Goal: Task Accomplishment & Management: Manage account settings

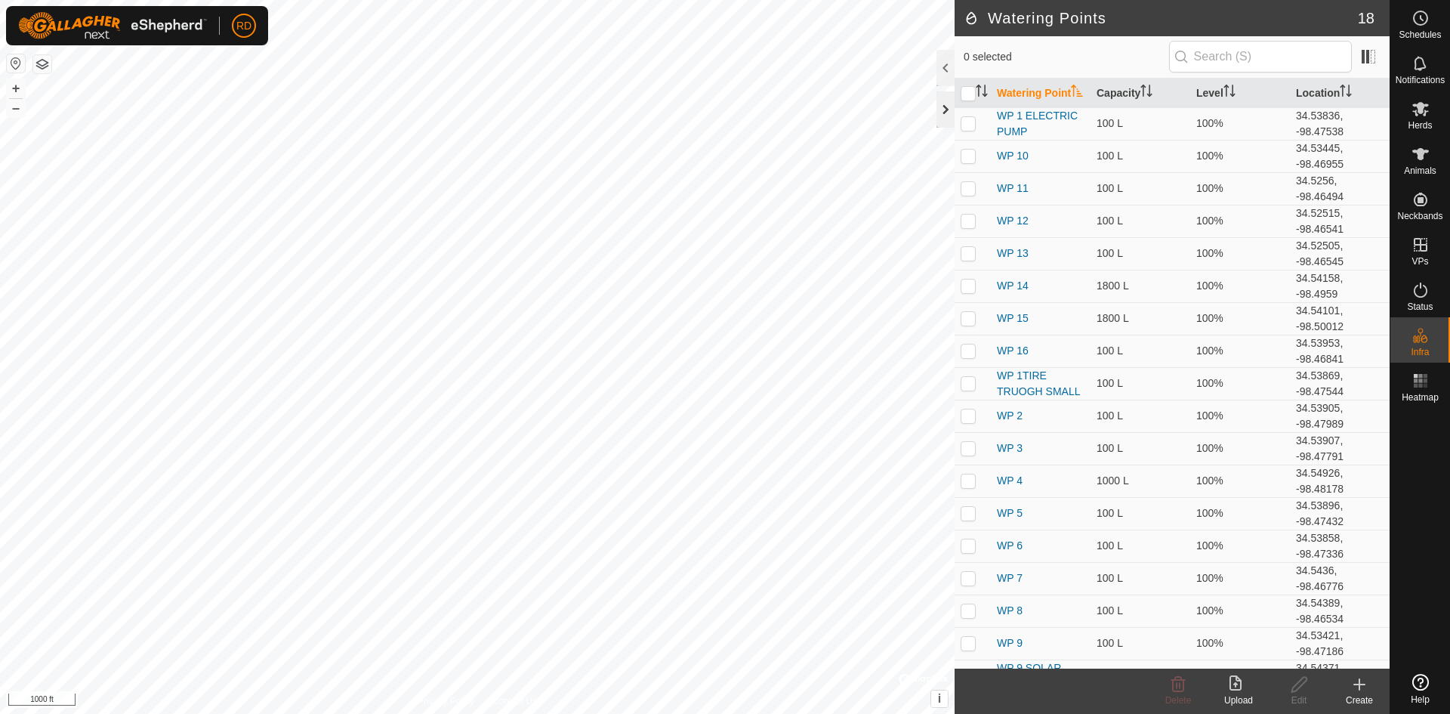
click at [946, 106] on div at bounding box center [945, 109] width 18 height 36
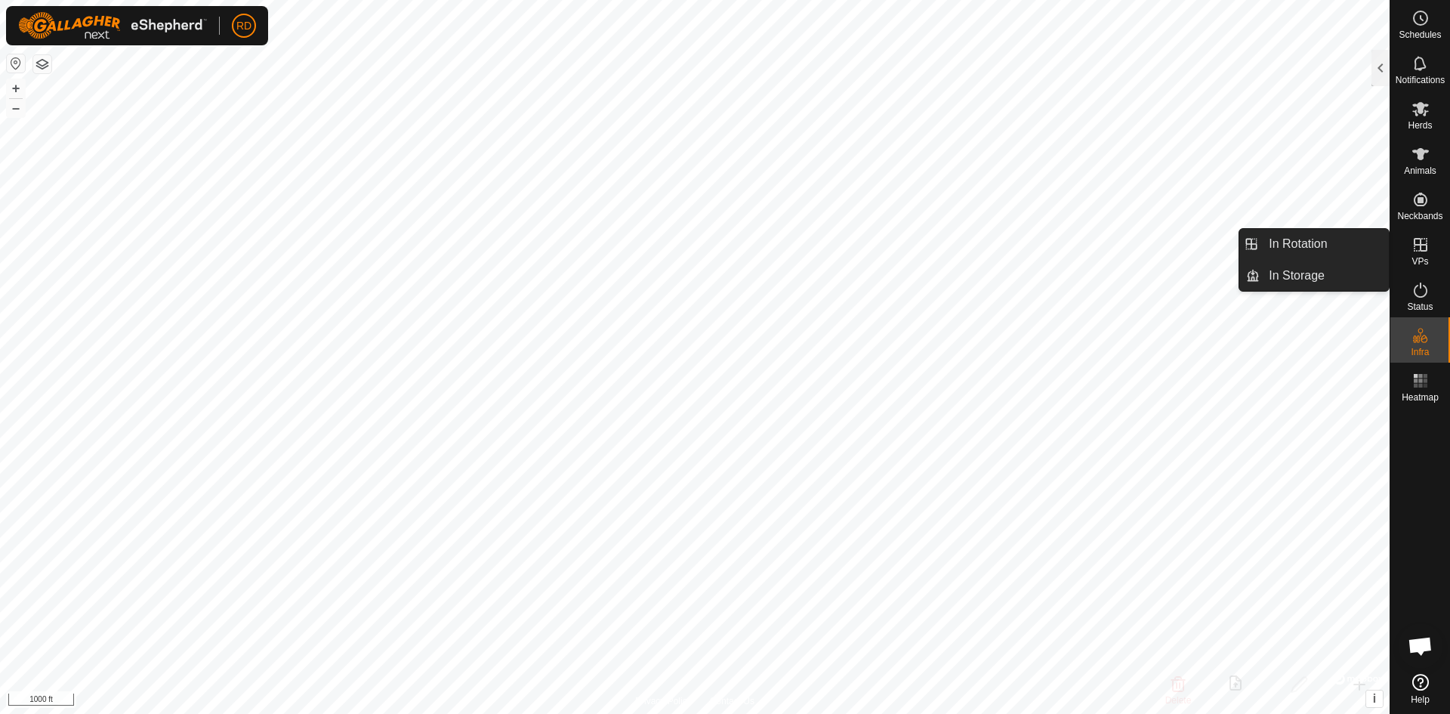
click at [1415, 246] on icon at bounding box center [1420, 245] width 18 height 18
click at [1300, 245] on link "In Rotation" at bounding box center [1324, 244] width 129 height 30
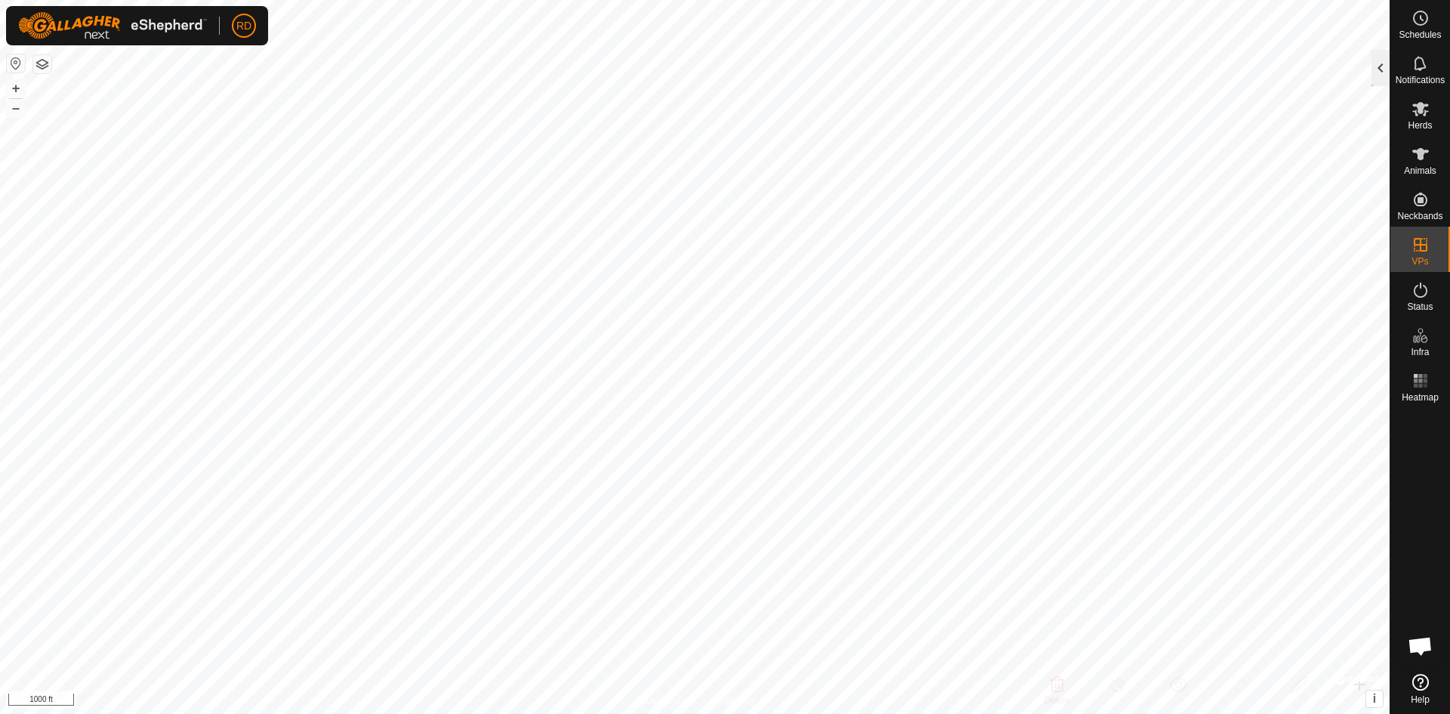
click at [1381, 64] on div at bounding box center [1380, 68] width 18 height 36
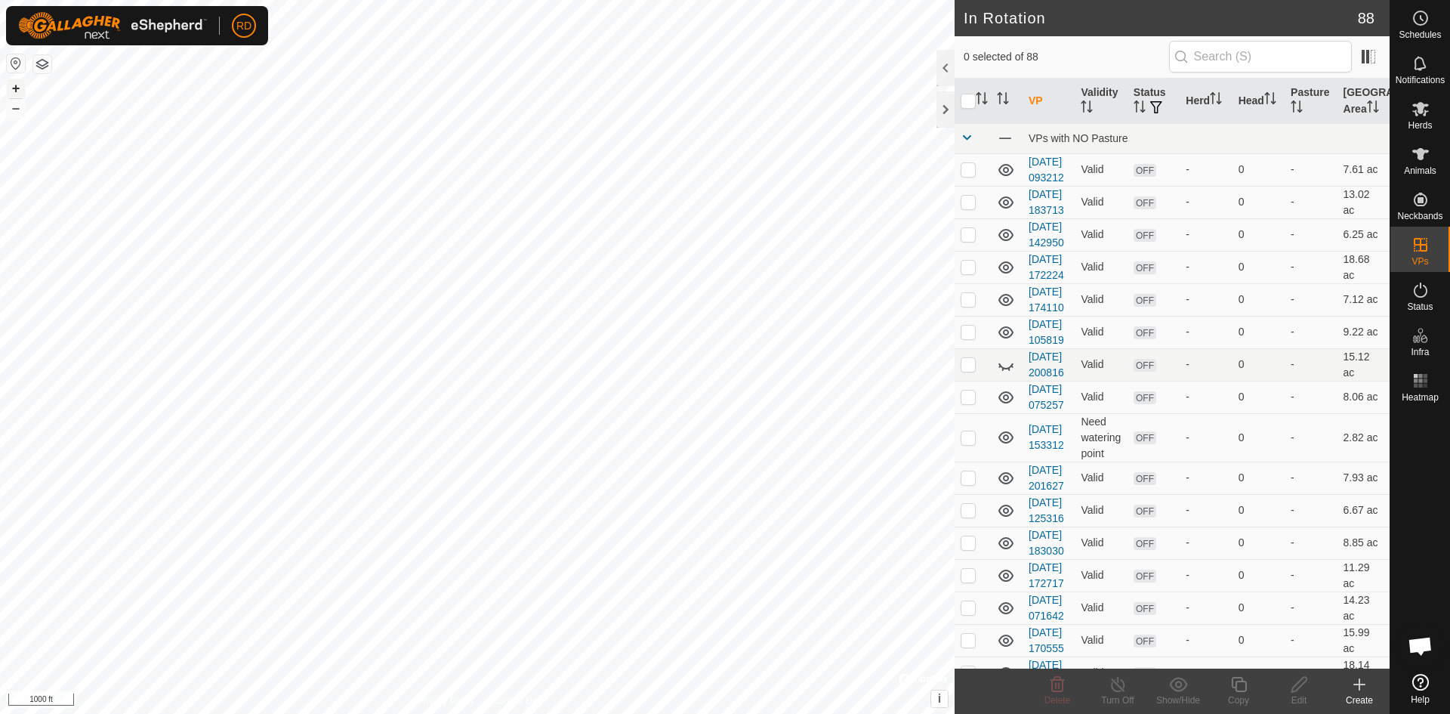
click at [14, 85] on button "+" at bounding box center [16, 88] width 18 height 18
click at [18, 85] on button "+" at bounding box center [16, 88] width 18 height 18
click at [20, 85] on button "+" at bounding box center [16, 88] width 18 height 18
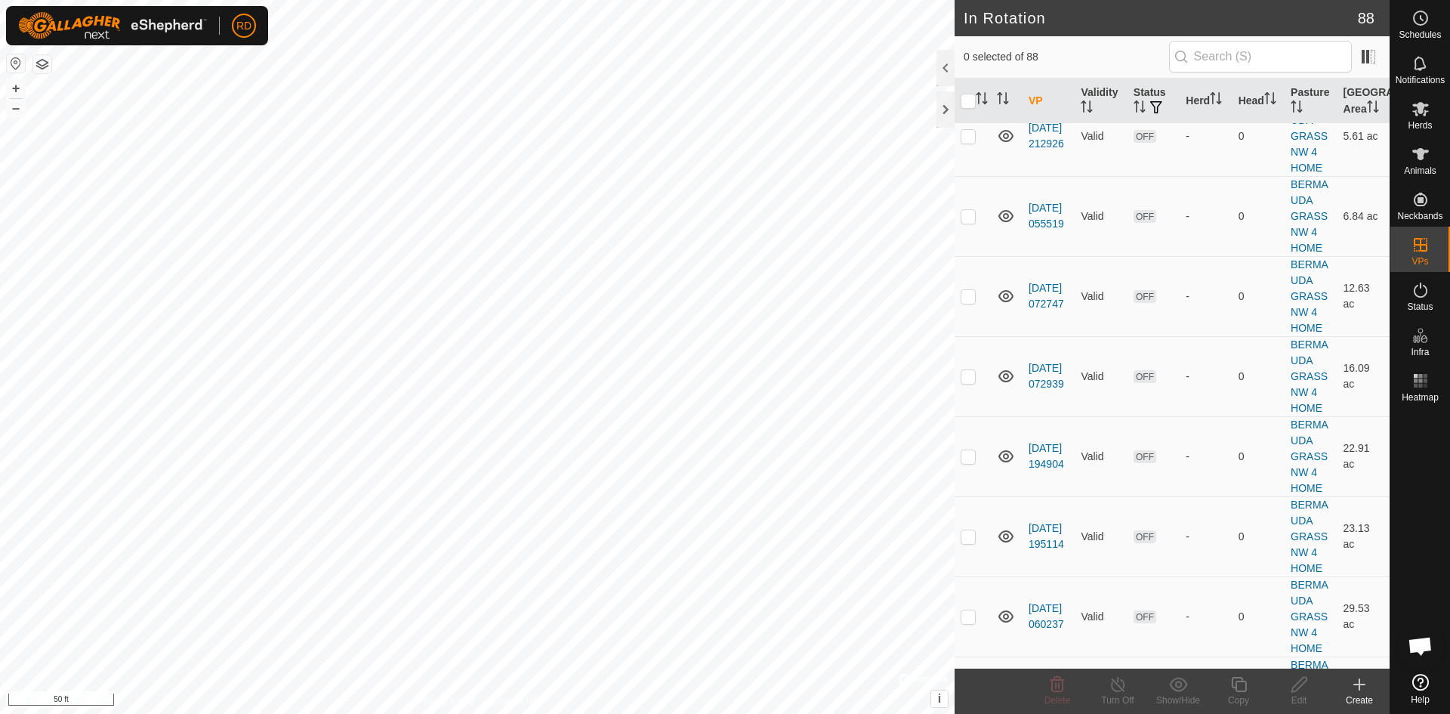
scroll to position [3408, 0]
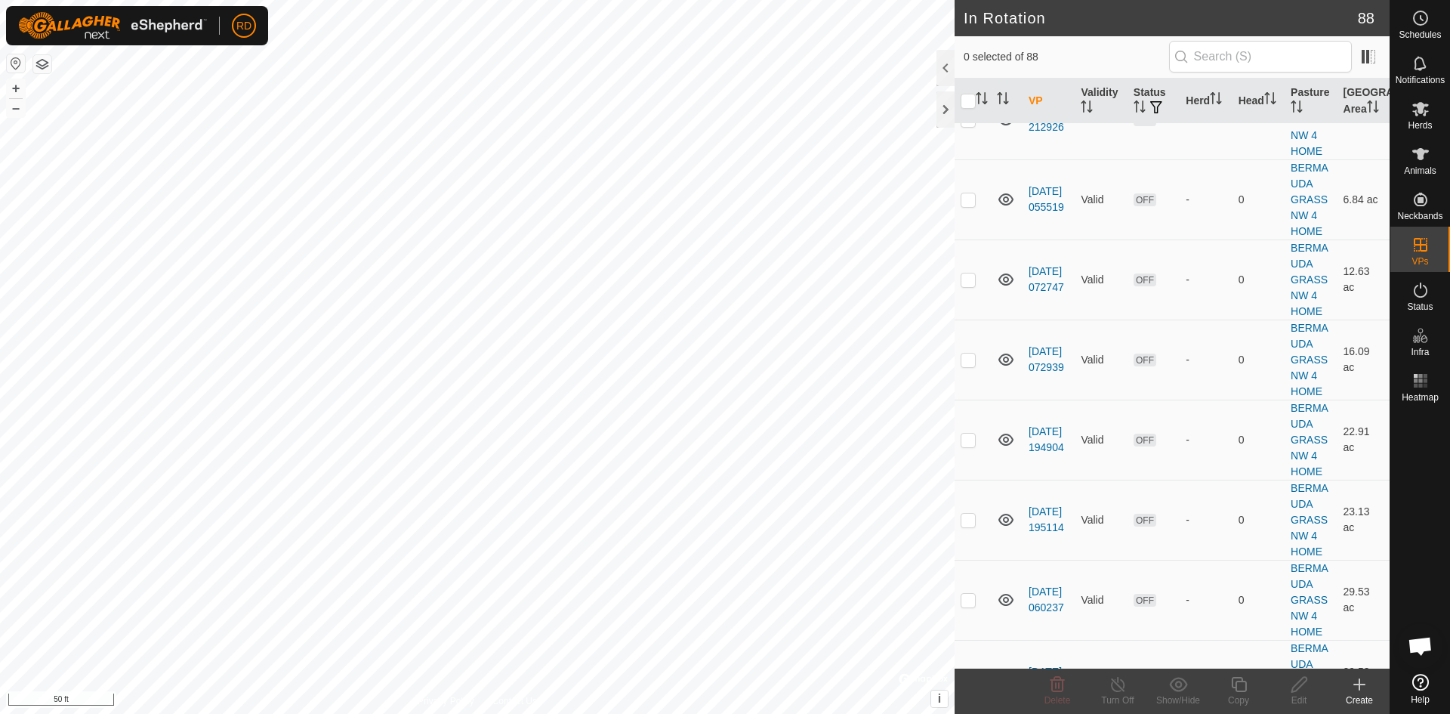
checkbox input "true"
click at [1244, 690] on icon at bounding box center [1238, 684] width 15 height 15
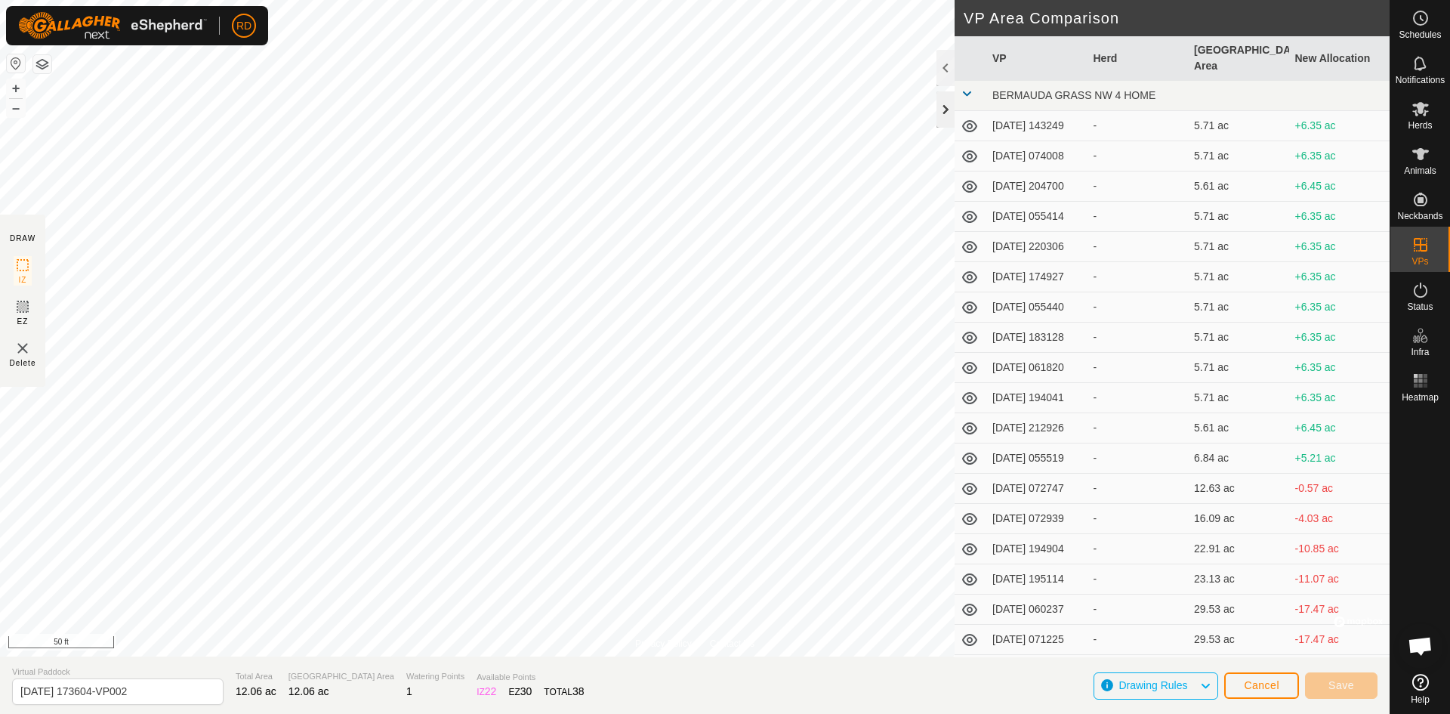
click at [948, 112] on div at bounding box center [945, 109] width 18 height 36
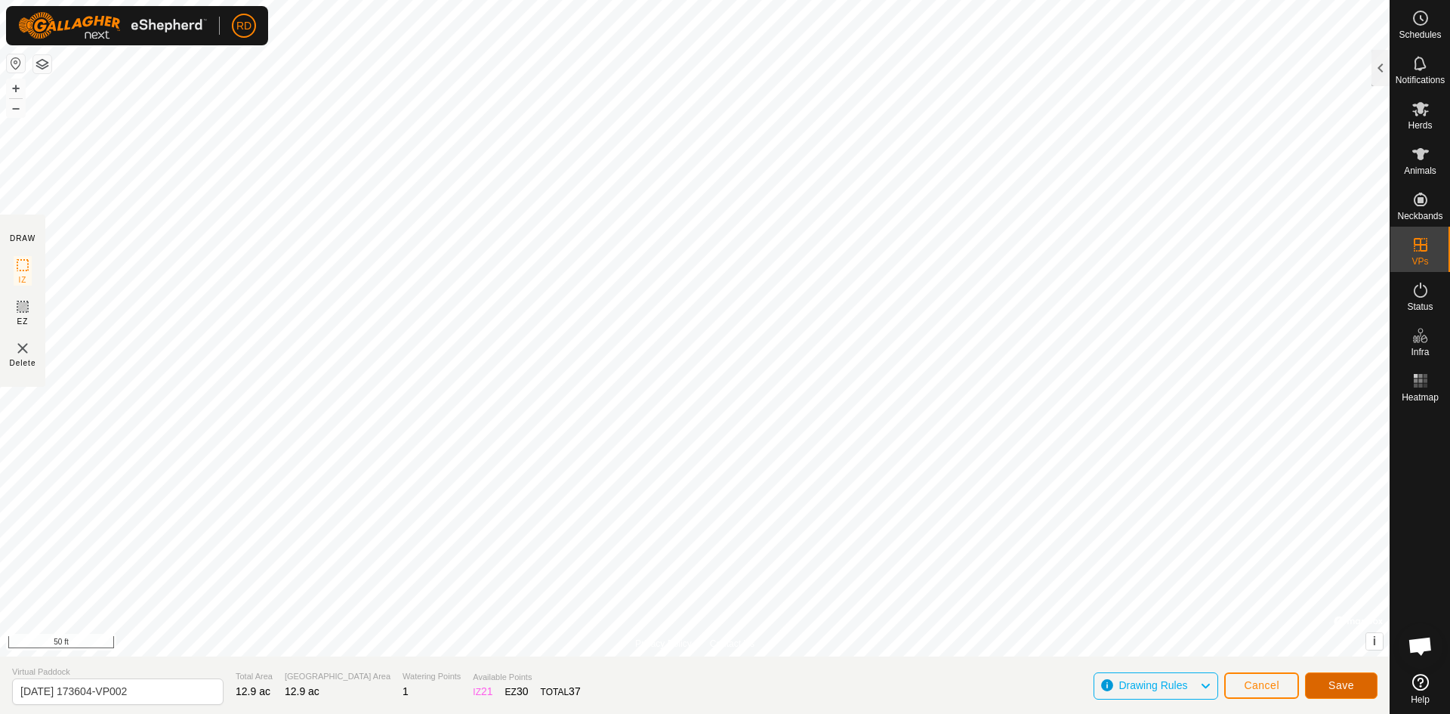
click at [1350, 685] on span "Save" at bounding box center [1341, 685] width 26 height 12
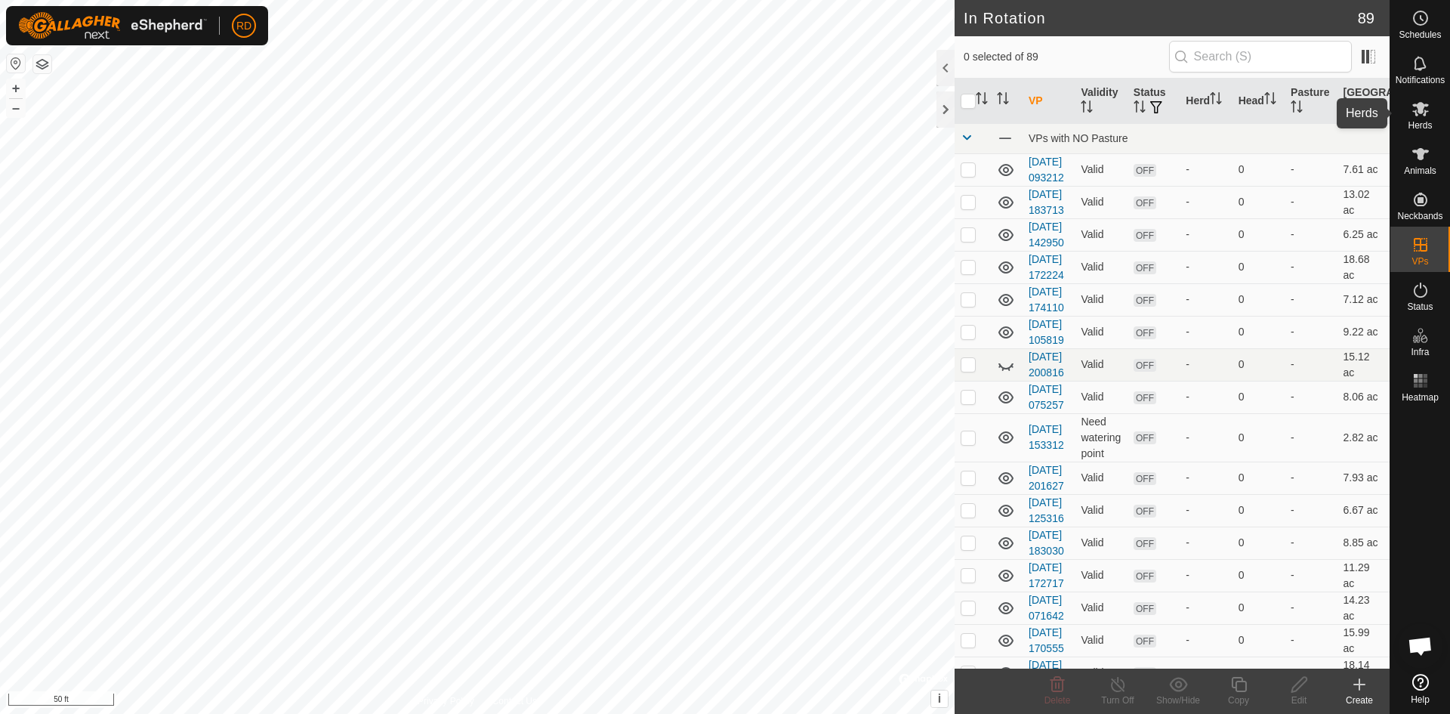
click at [1419, 114] on icon at bounding box center [1420, 109] width 18 height 18
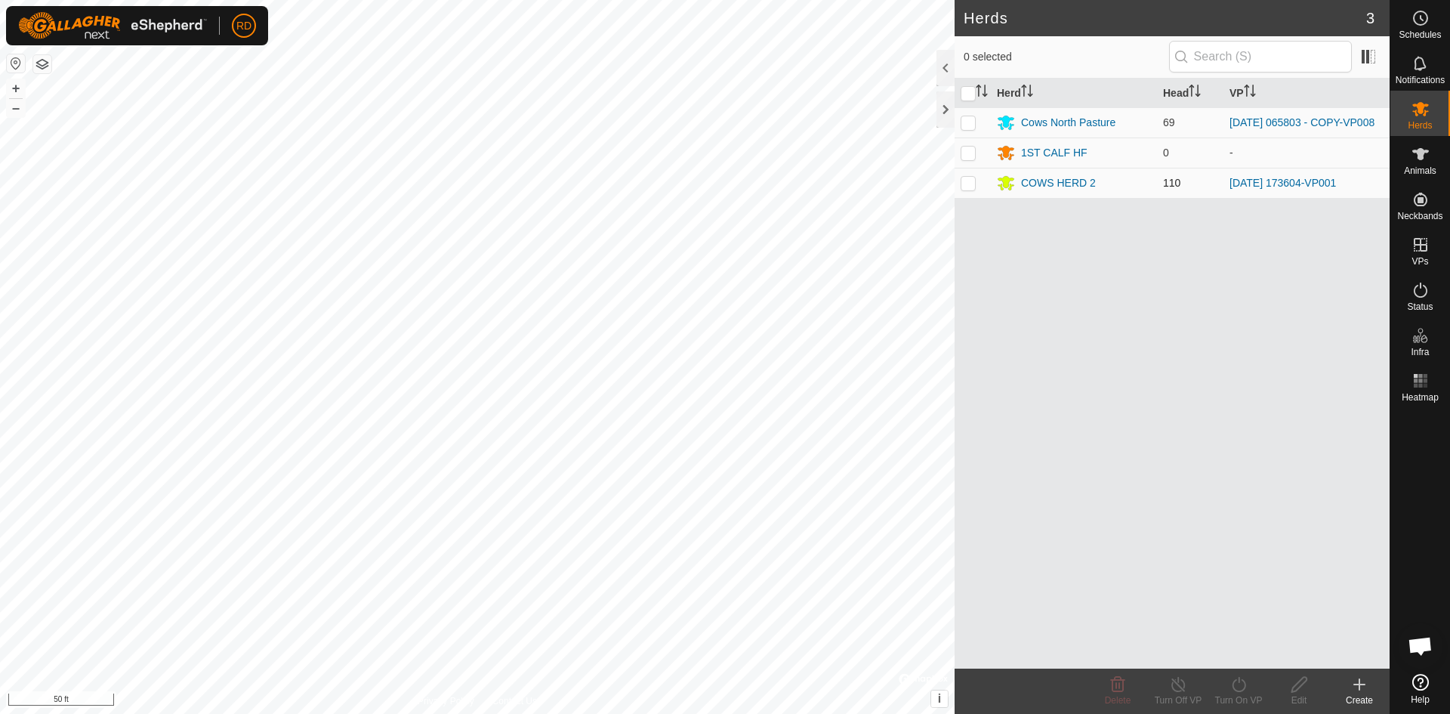
click at [968, 186] on p-checkbox at bounding box center [968, 183] width 15 height 12
checkbox input "true"
click at [1232, 693] on div "Turn On VP" at bounding box center [1238, 700] width 60 height 14
click at [1227, 656] on link "Now" at bounding box center [1284, 651] width 150 height 30
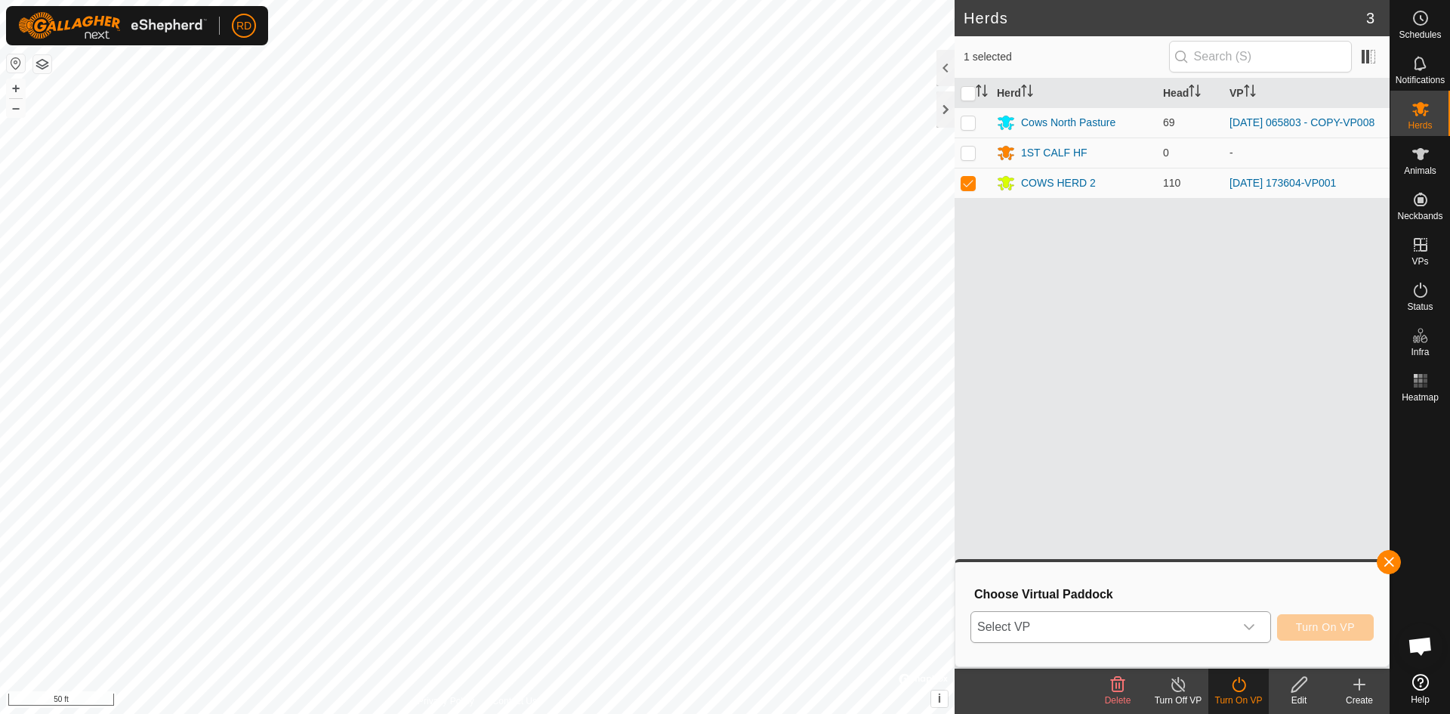
click at [1245, 627] on icon "dropdown trigger" at bounding box center [1249, 627] width 12 height 12
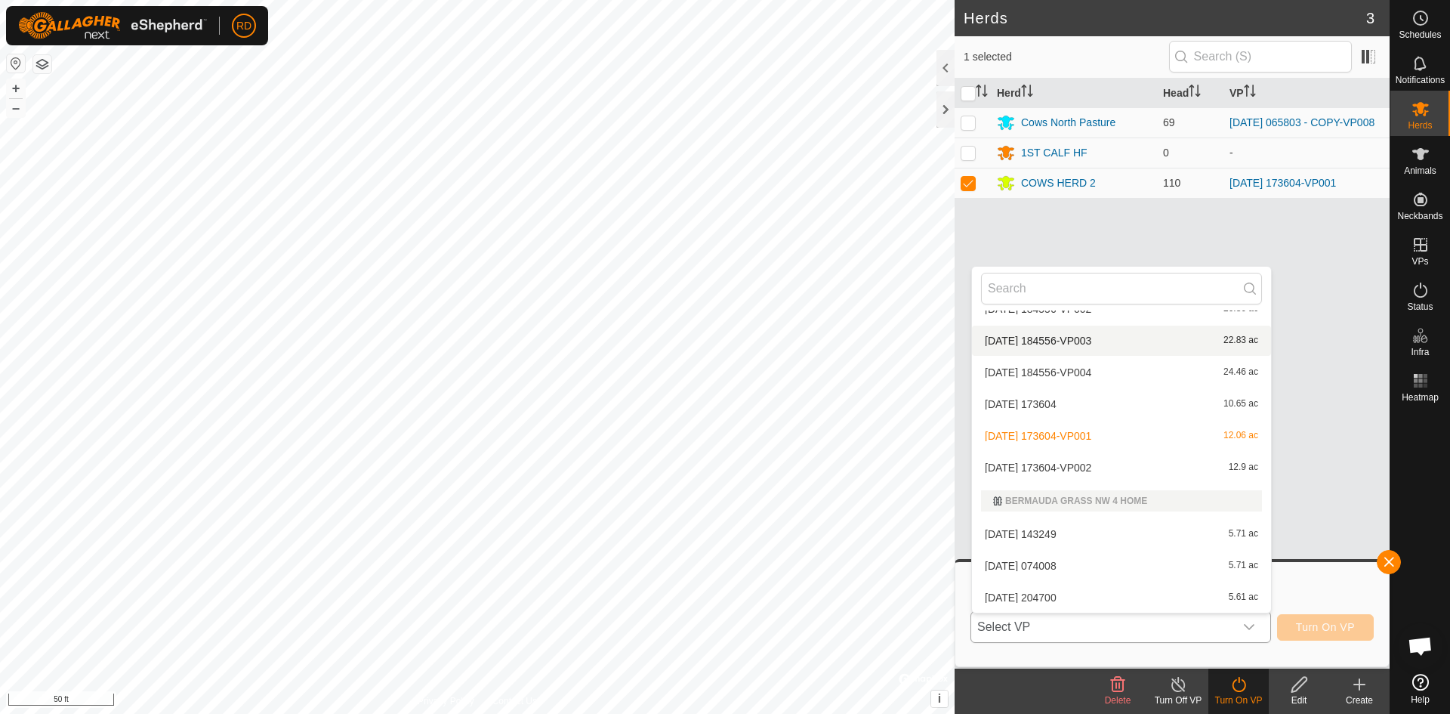
scroll to position [1779, 0]
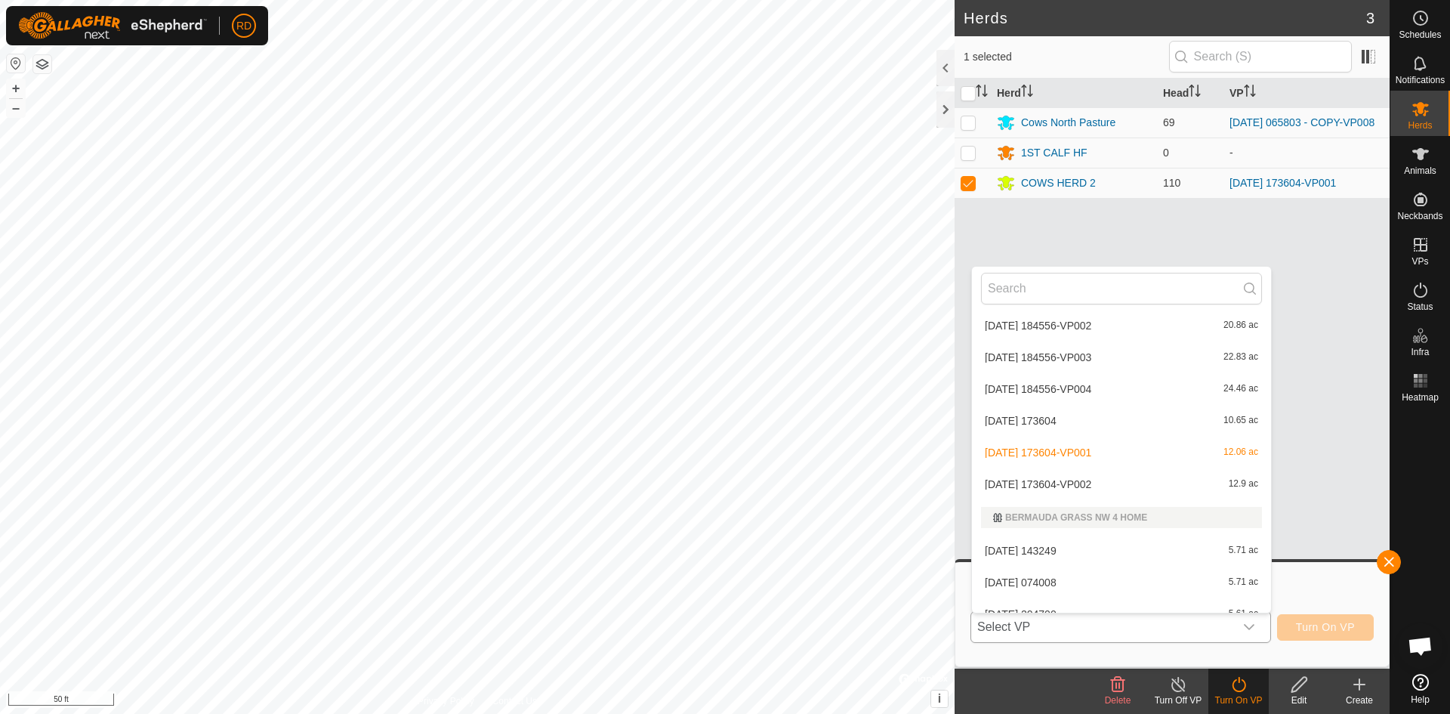
click at [1084, 486] on li "[DATE] 173604-VP002 12.9 ac" at bounding box center [1121, 484] width 299 height 30
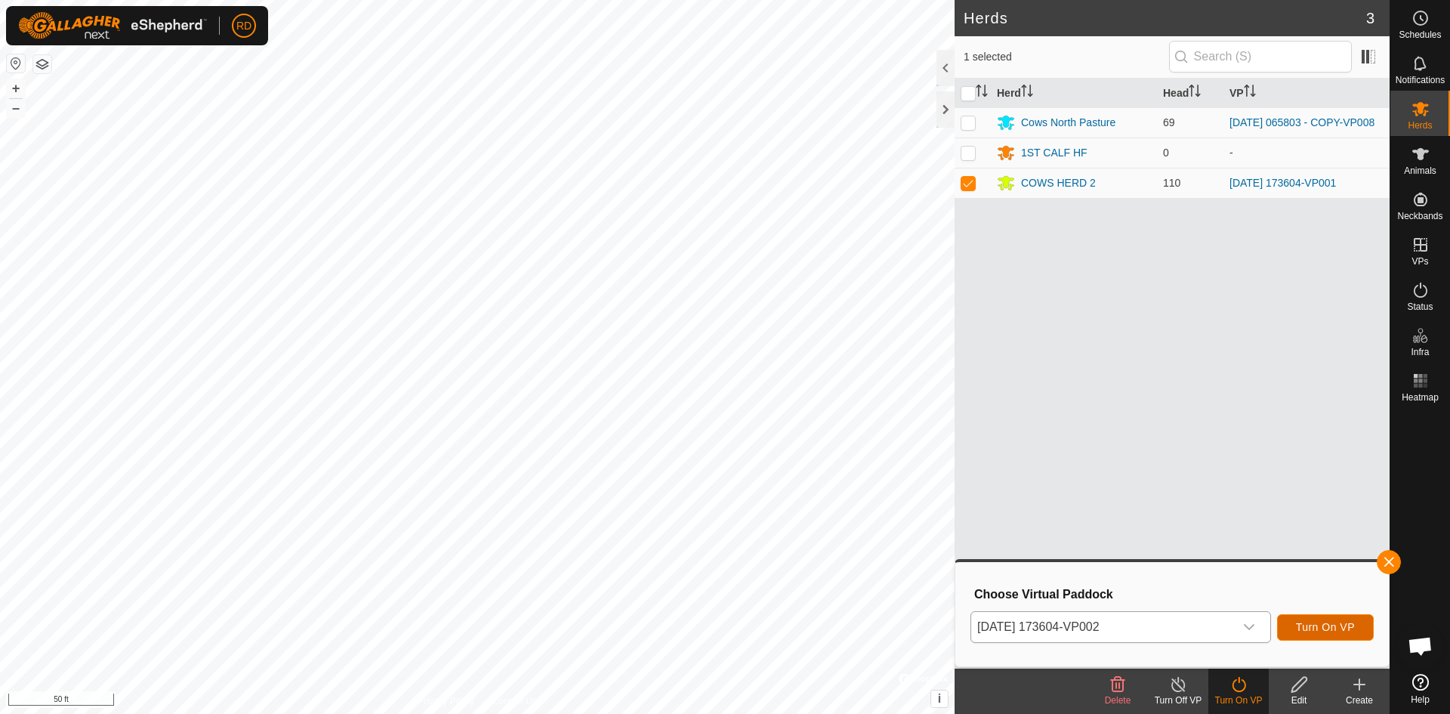
click at [1336, 634] on button "Turn On VP" at bounding box center [1325, 627] width 97 height 26
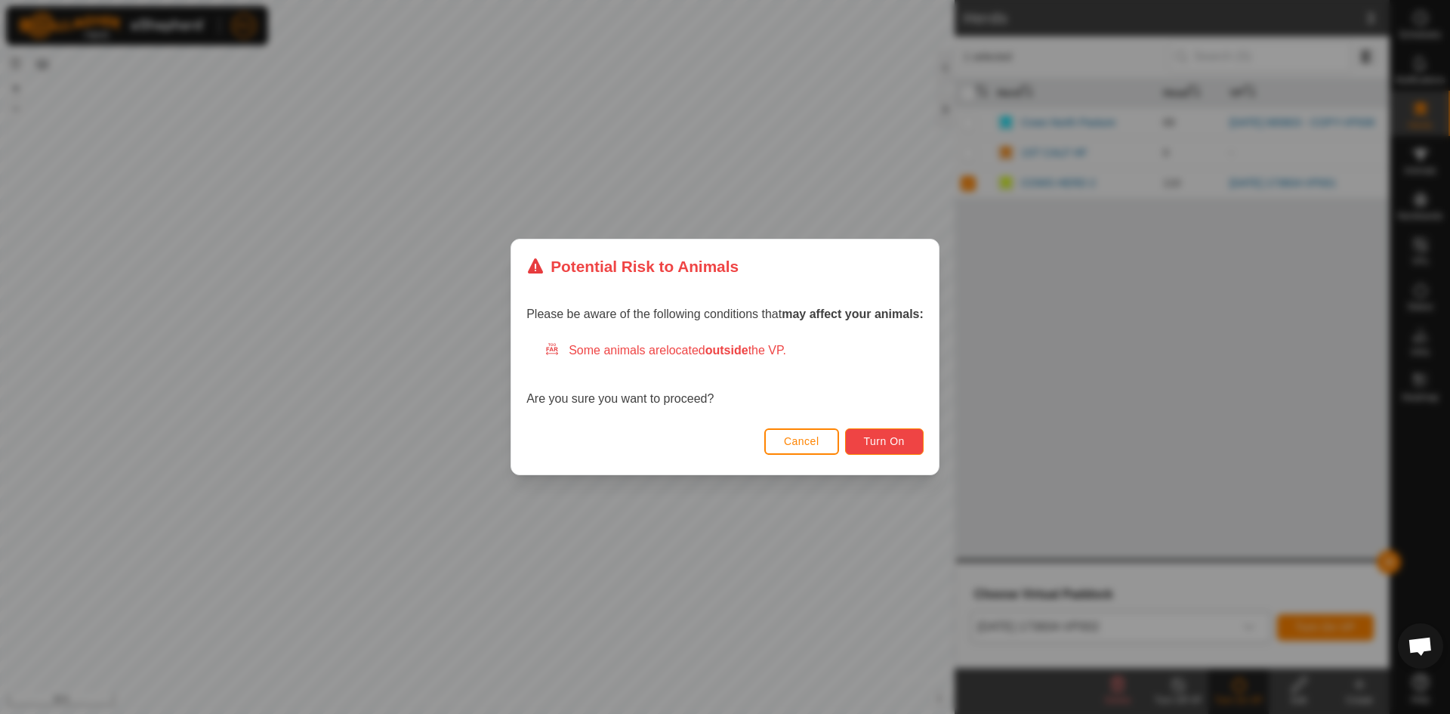
click at [907, 433] on button "Turn On" at bounding box center [884, 441] width 79 height 26
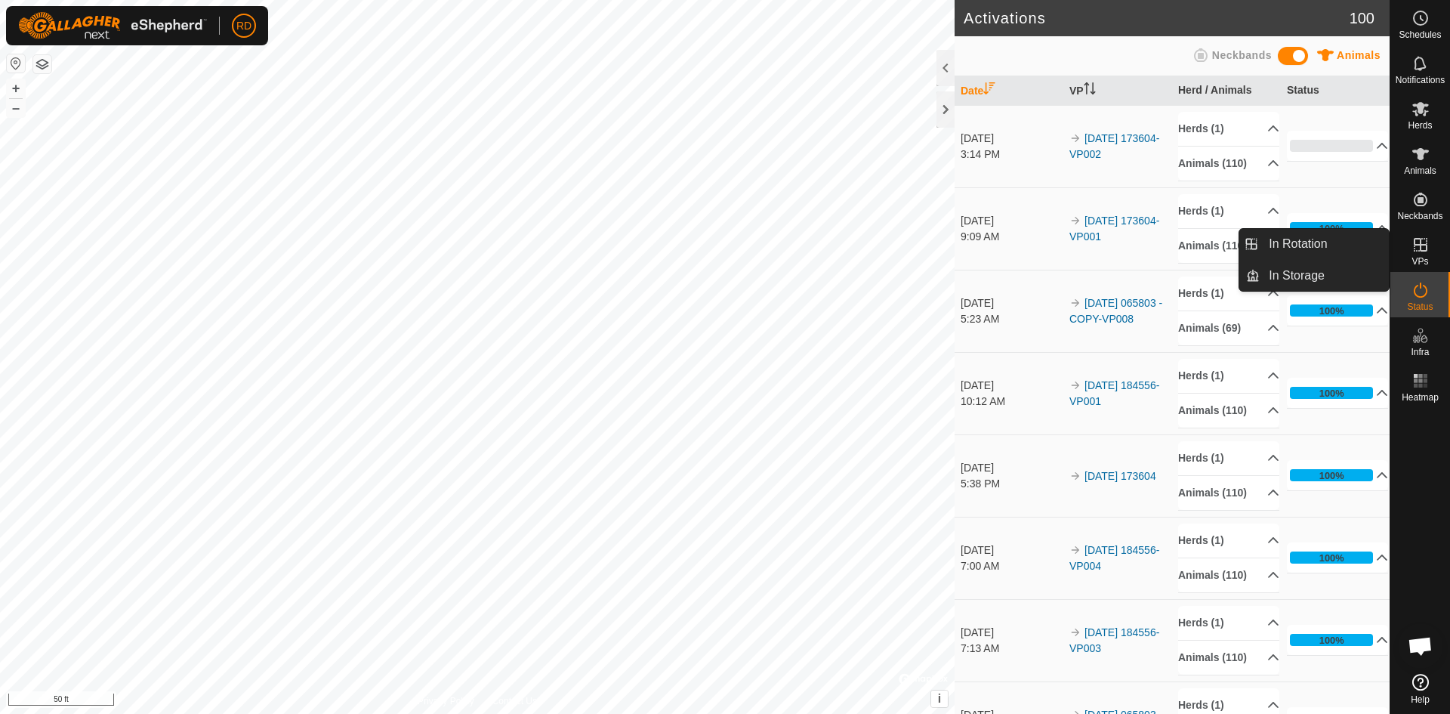
click at [1423, 246] on icon at bounding box center [1420, 245] width 18 height 18
click at [1325, 240] on link "In Rotation" at bounding box center [1324, 244] width 129 height 30
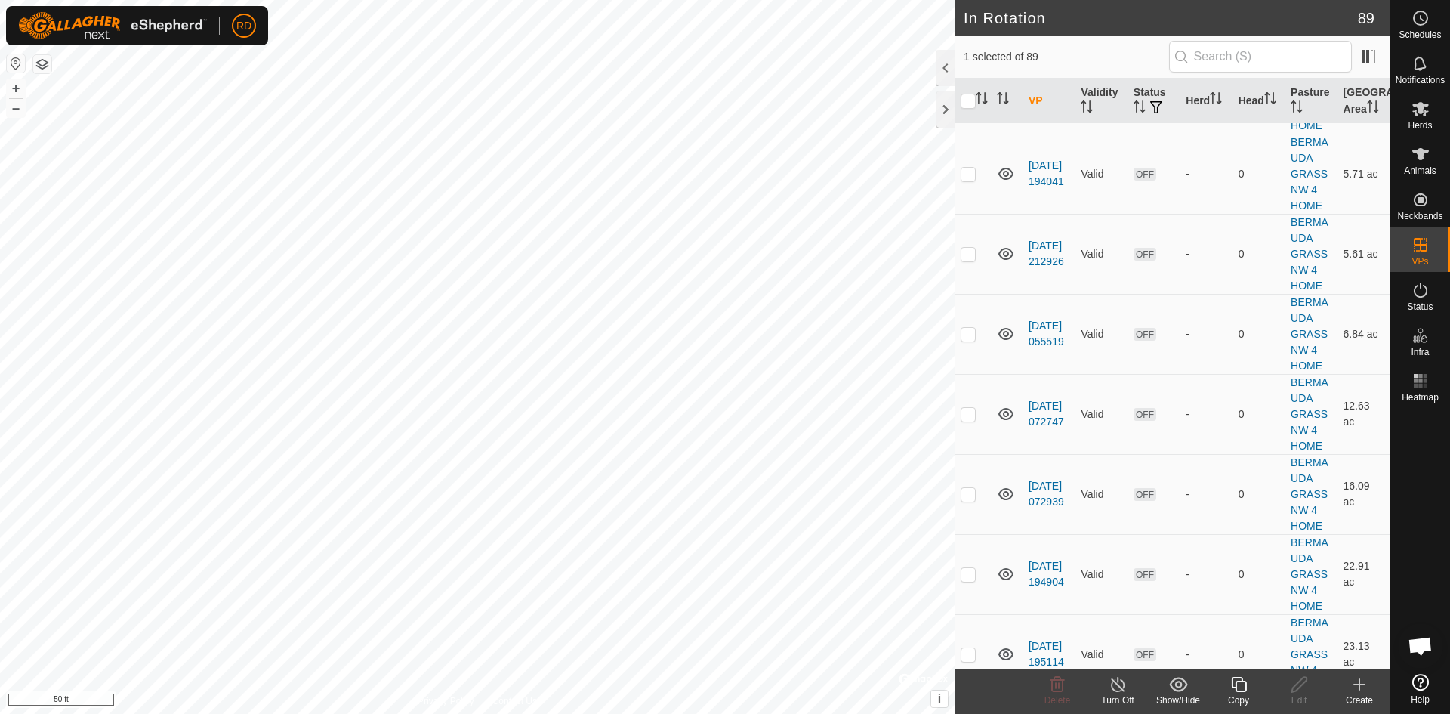
scroll to position [3330, 0]
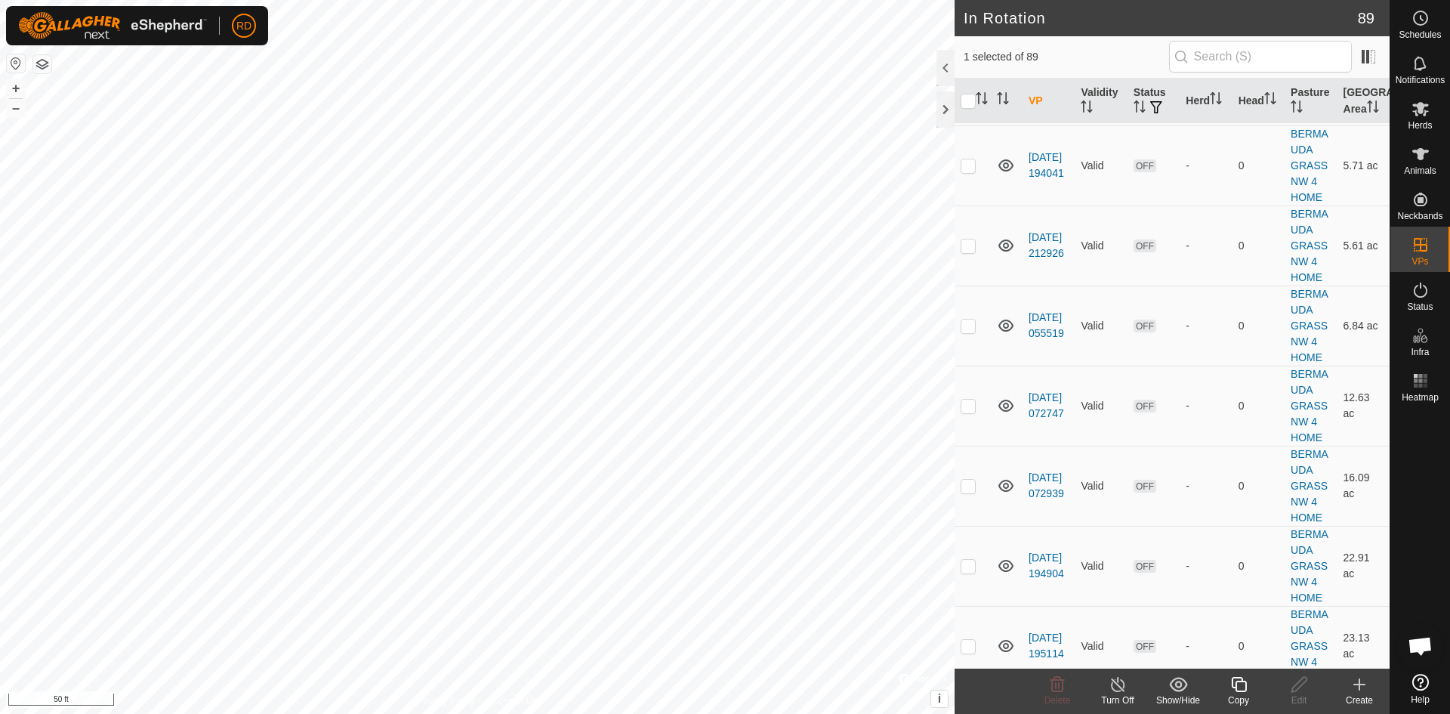
checkbox input "false"
